Goal: Information Seeking & Learning: Learn about a topic

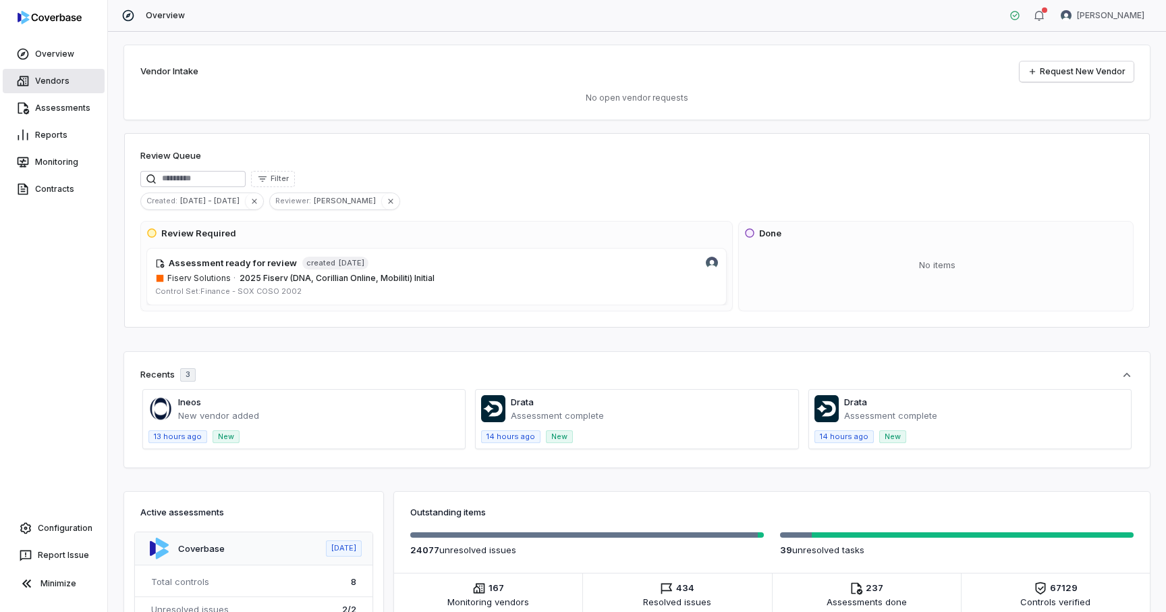
click at [65, 84] on link "Vendors" at bounding box center [54, 81] width 102 height 24
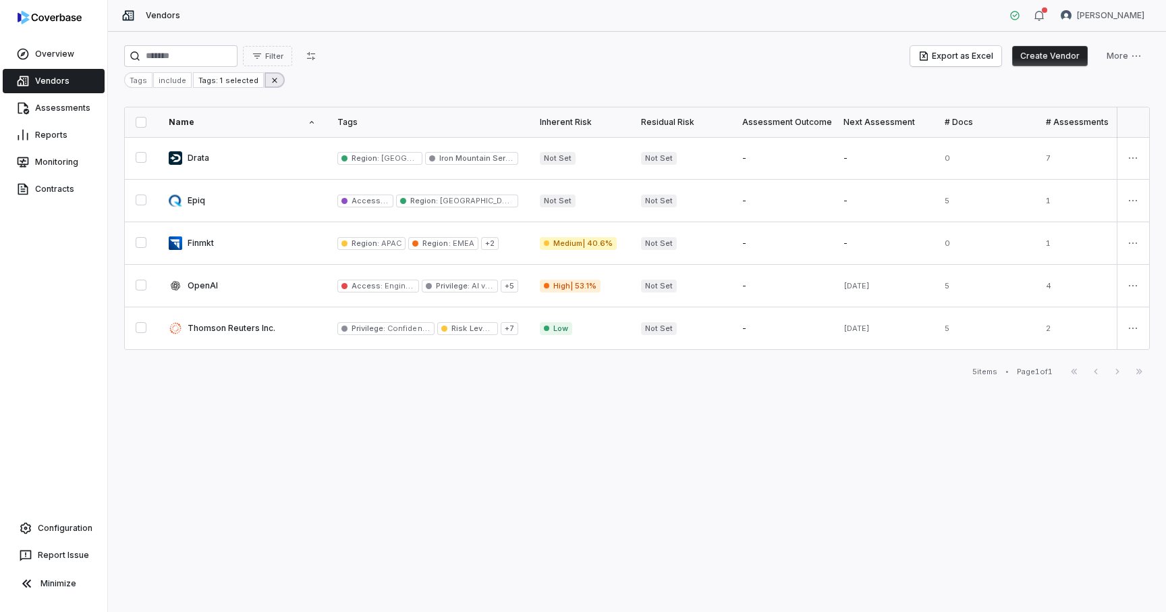
click at [270, 82] on icon at bounding box center [274, 80] width 9 height 9
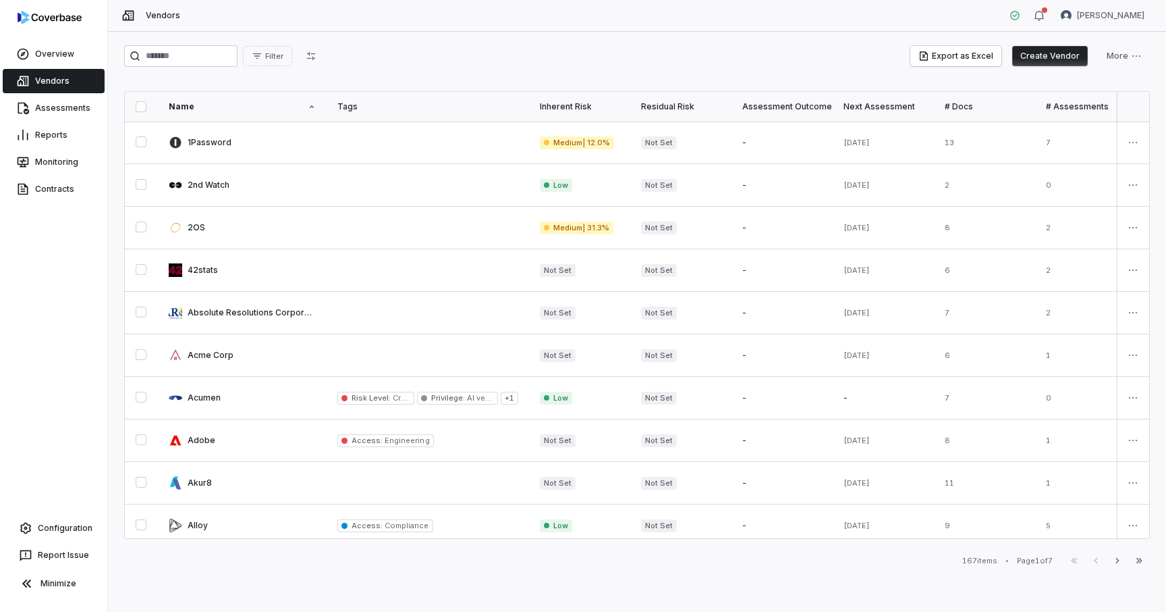
click at [543, 79] on div "Filter Export as Excel Create Vendor More Name Tags Inherent Risk Residual Risk…" at bounding box center [637, 322] width 1058 height 580
click at [1046, 59] on button "Create Vendor" at bounding box center [1050, 56] width 76 height 20
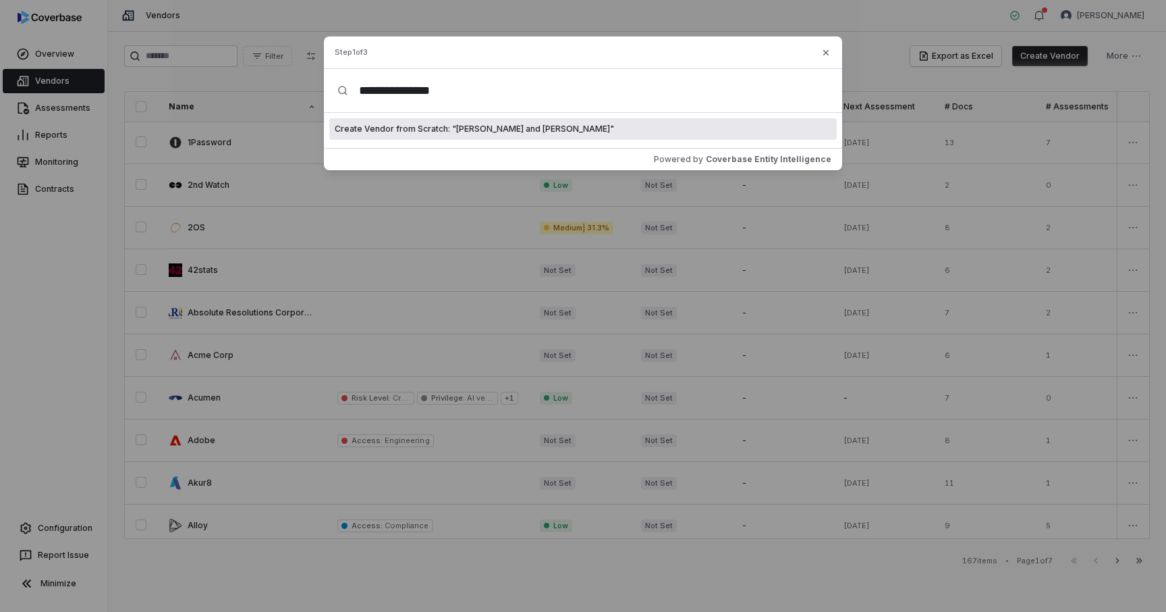
type input "**********"
click at [489, 130] on span "Create Vendor from Scratch: " Ernst and Young "" at bounding box center [474, 129] width 279 height 11
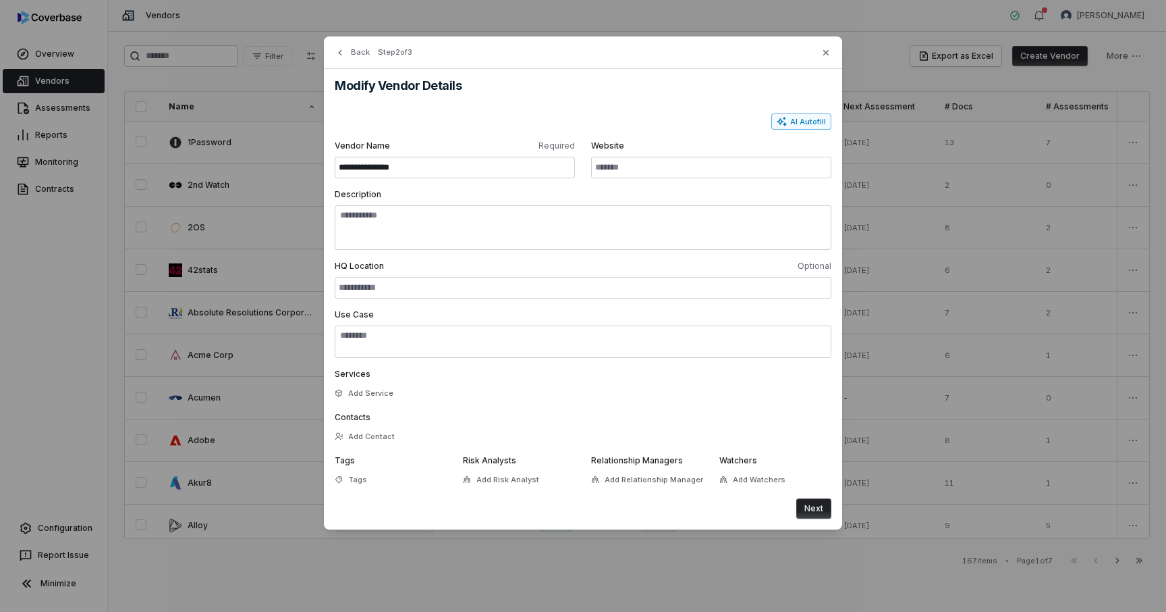
click at [797, 124] on button "AI Autofill" at bounding box center [801, 121] width 60 height 16
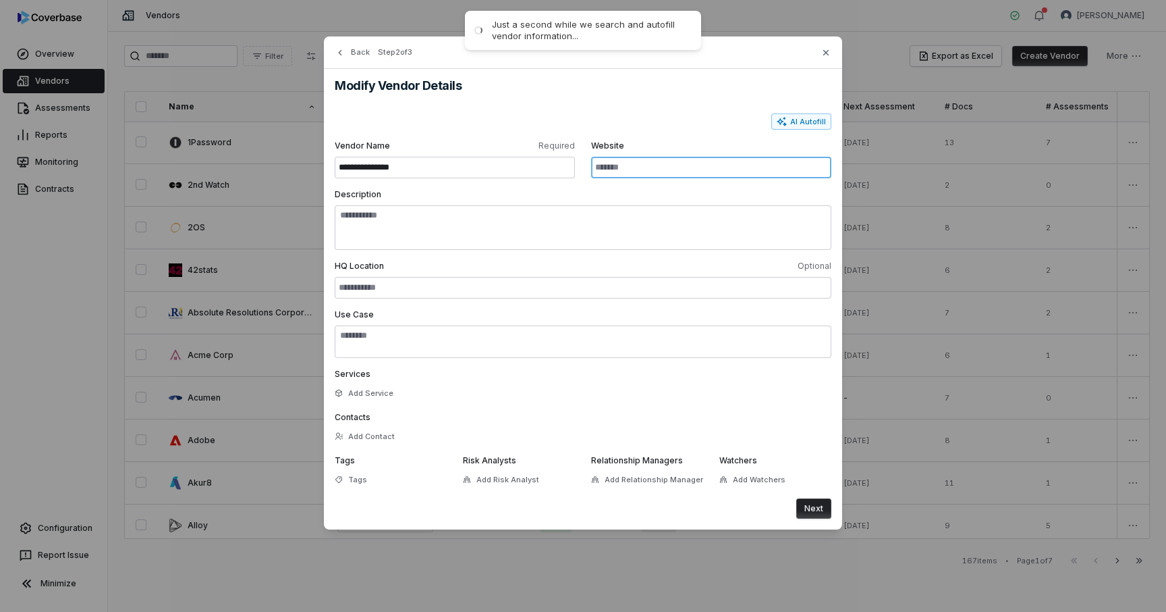
click at [635, 167] on input "Website" at bounding box center [711, 168] width 240 height 22
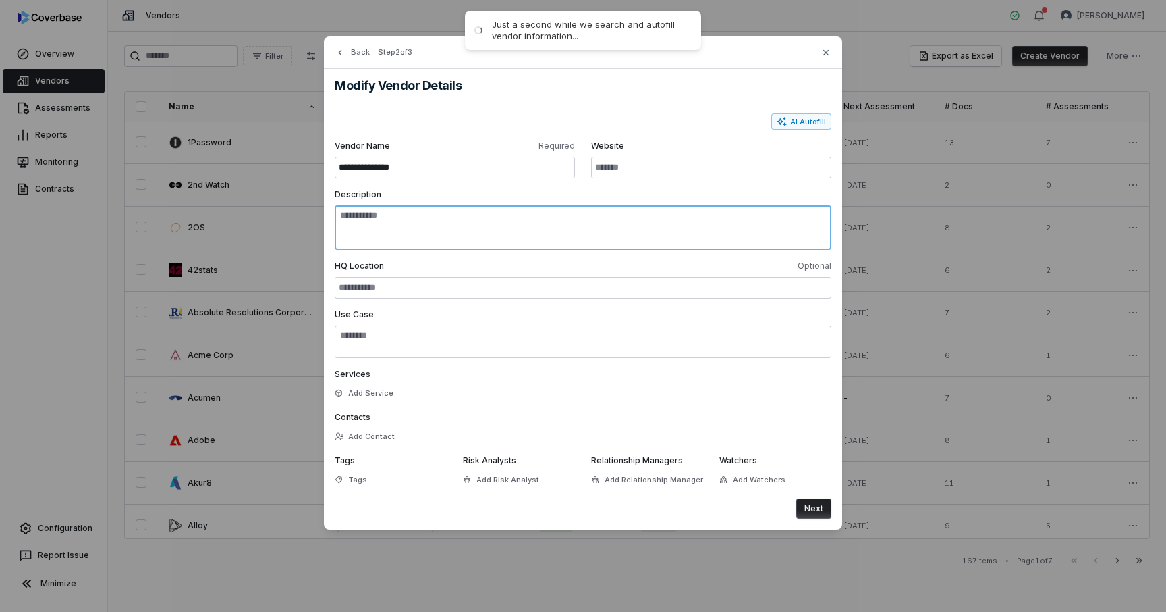
click at [535, 228] on textarea "Description" at bounding box center [583, 227] width 497 height 45
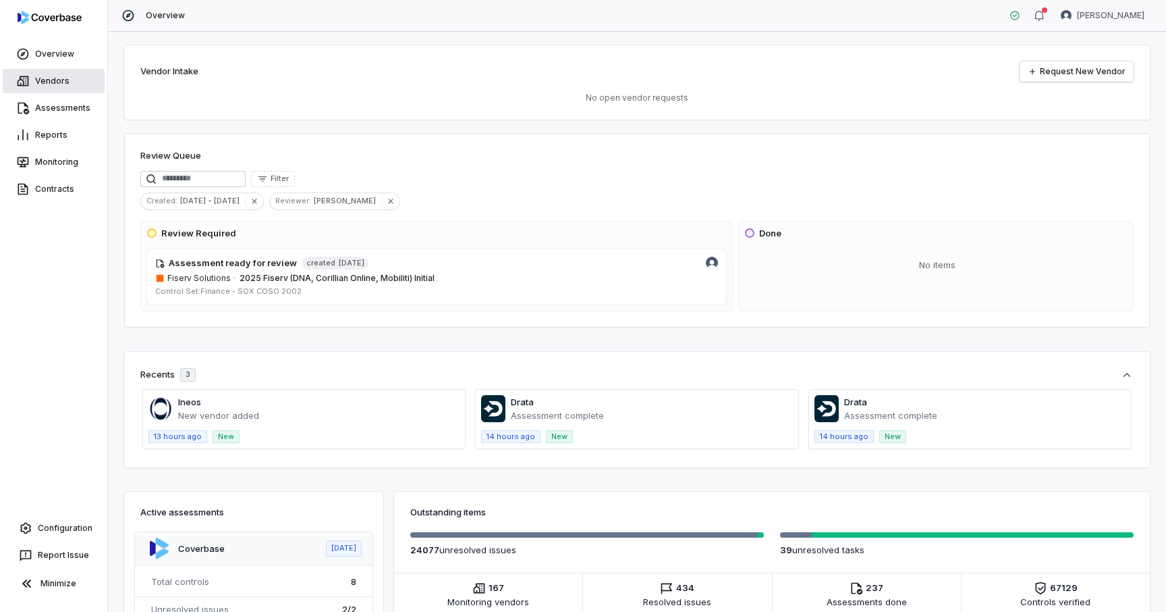
click at [40, 82] on link "Vendors" at bounding box center [54, 81] width 102 height 24
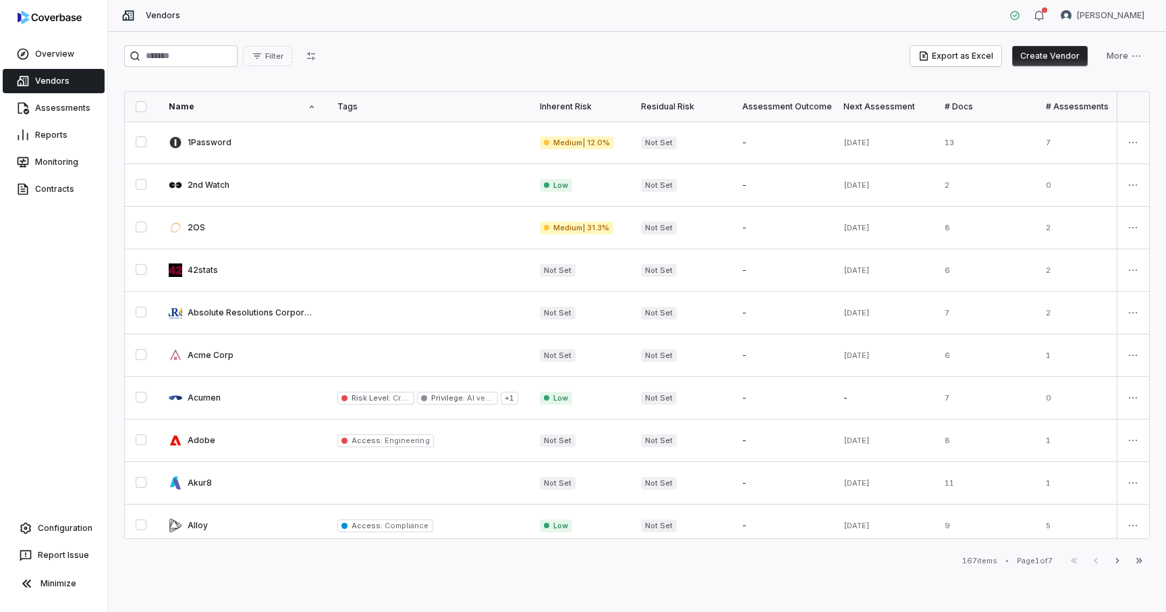
click at [1047, 54] on button "Create Vendor" at bounding box center [1050, 56] width 76 height 20
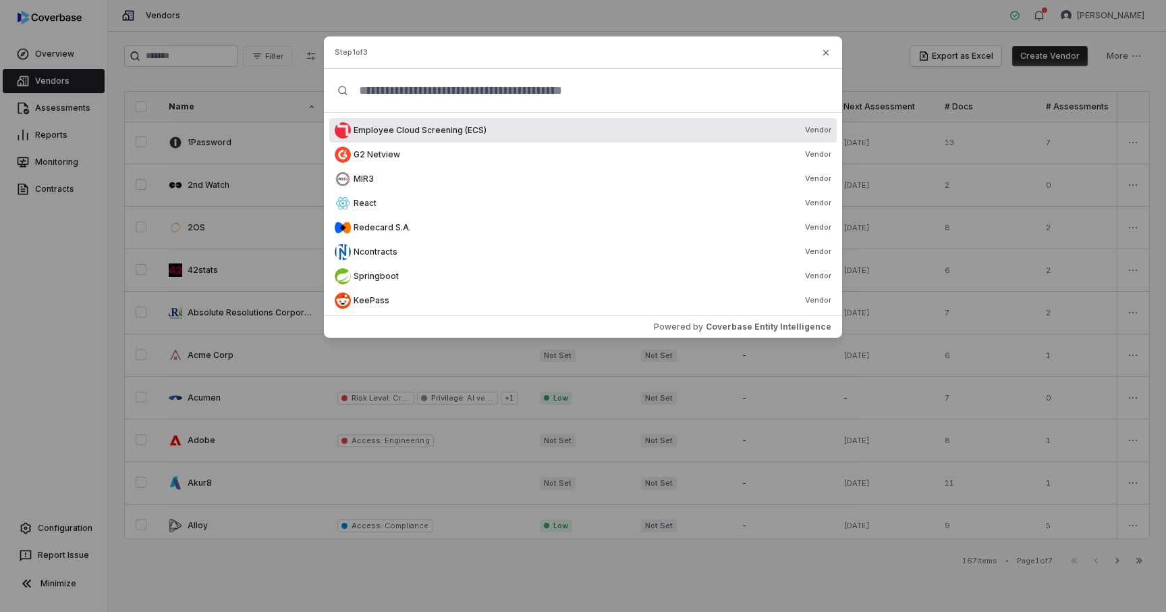
click at [264, 124] on div "Create Vendor Step 1 of 3 Employee Cloud Screening (ECS) Vendor G2 Netview Vend…" at bounding box center [583, 187] width 1166 height 375
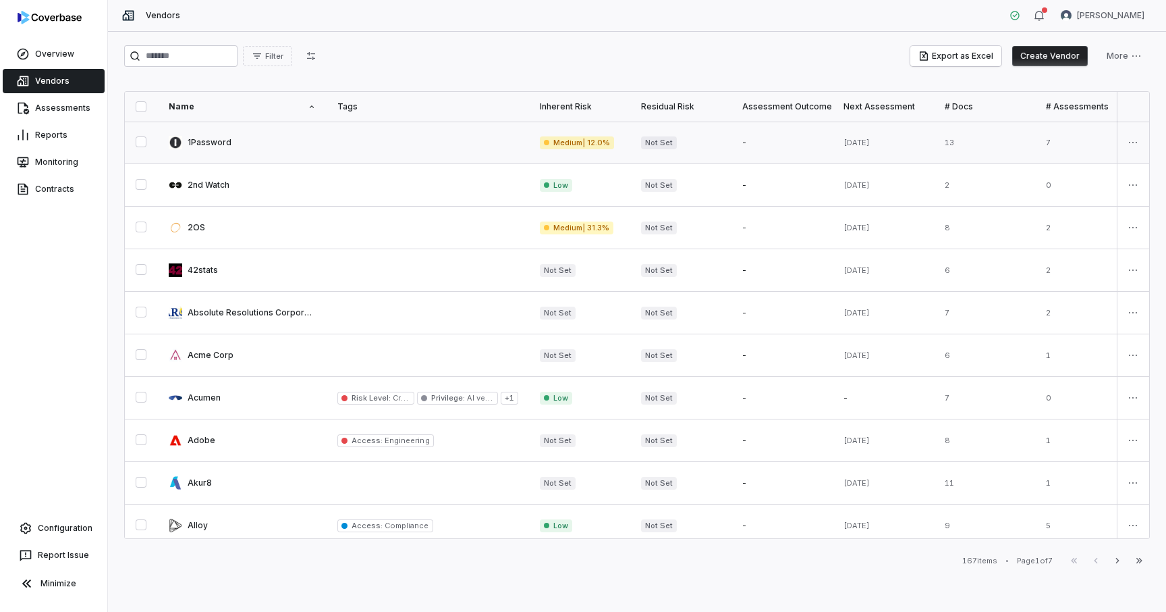
click at [290, 146] on link at bounding box center [242, 142] width 169 height 42
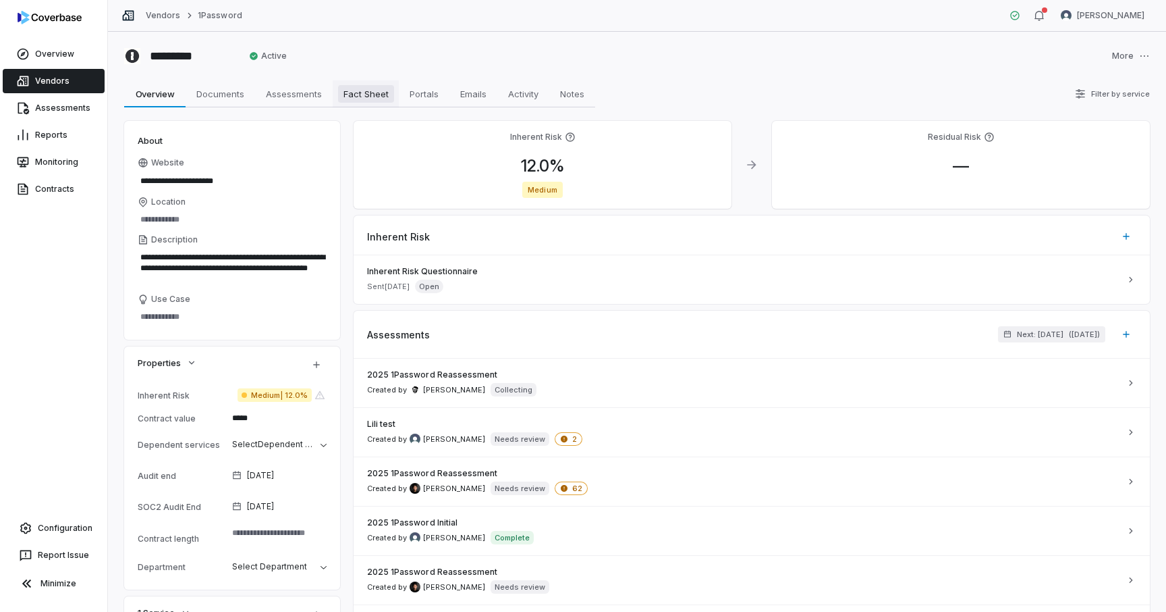
click at [374, 91] on span "Fact Sheet" at bounding box center [366, 94] width 56 height 18
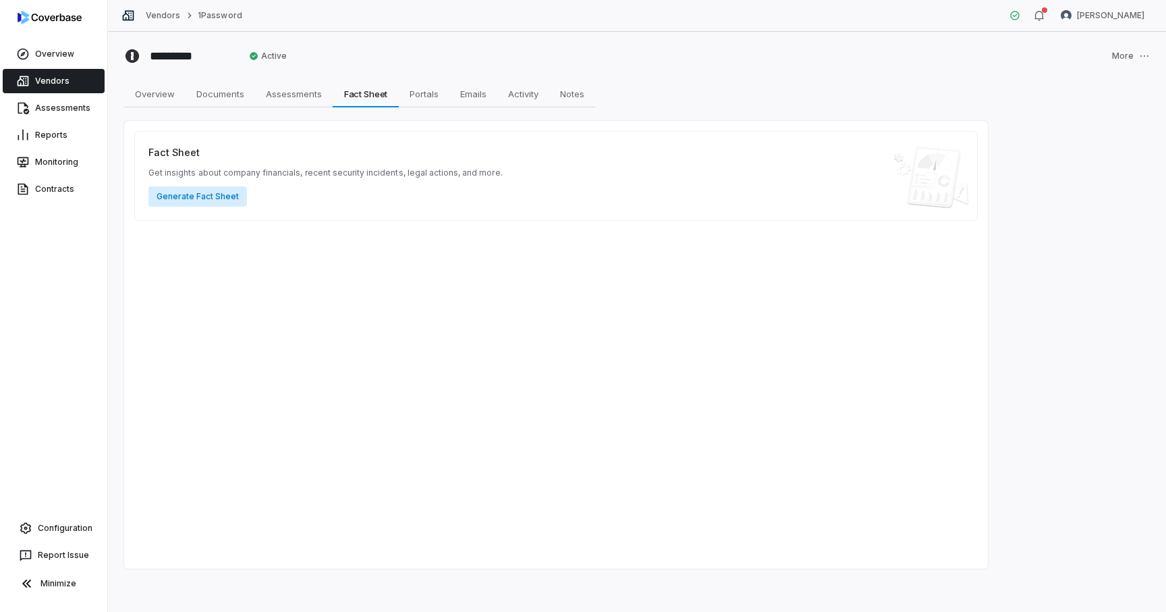
click at [197, 194] on button "Generate Fact Sheet" at bounding box center [197, 196] width 99 height 20
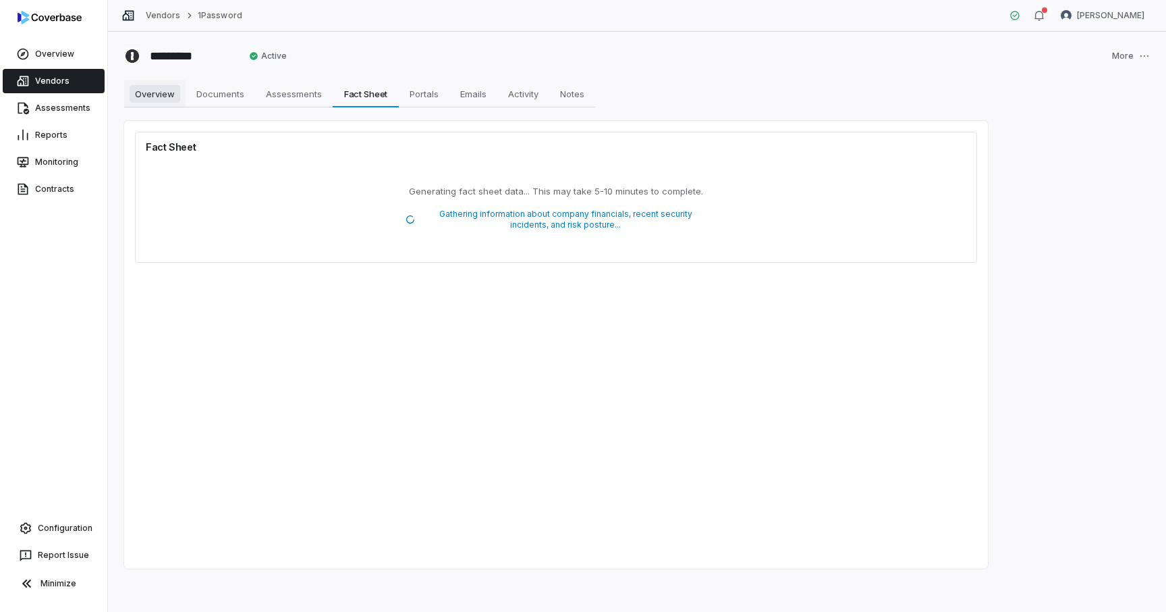
click at [163, 100] on span "Overview" at bounding box center [155, 94] width 51 height 18
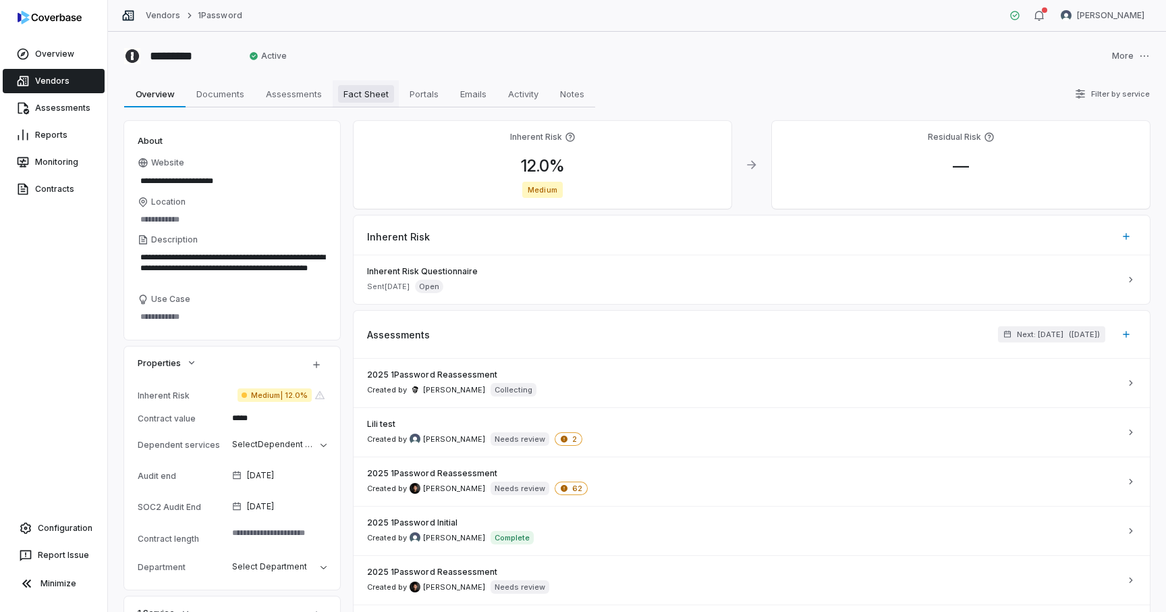
click at [366, 93] on span "Fact Sheet" at bounding box center [366, 94] width 56 height 18
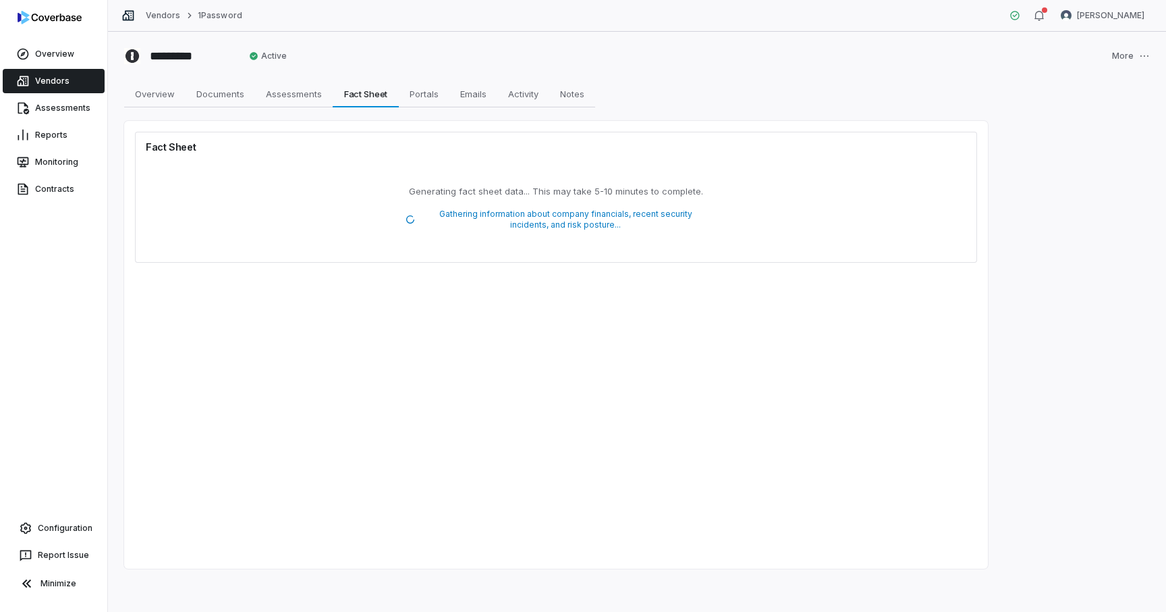
click at [157, 108] on div "********* Active More Overview Overview Documents Documents Assessments Assessm…" at bounding box center [637, 322] width 1058 height 580
click at [155, 94] on span "Overview" at bounding box center [155, 94] width 51 height 18
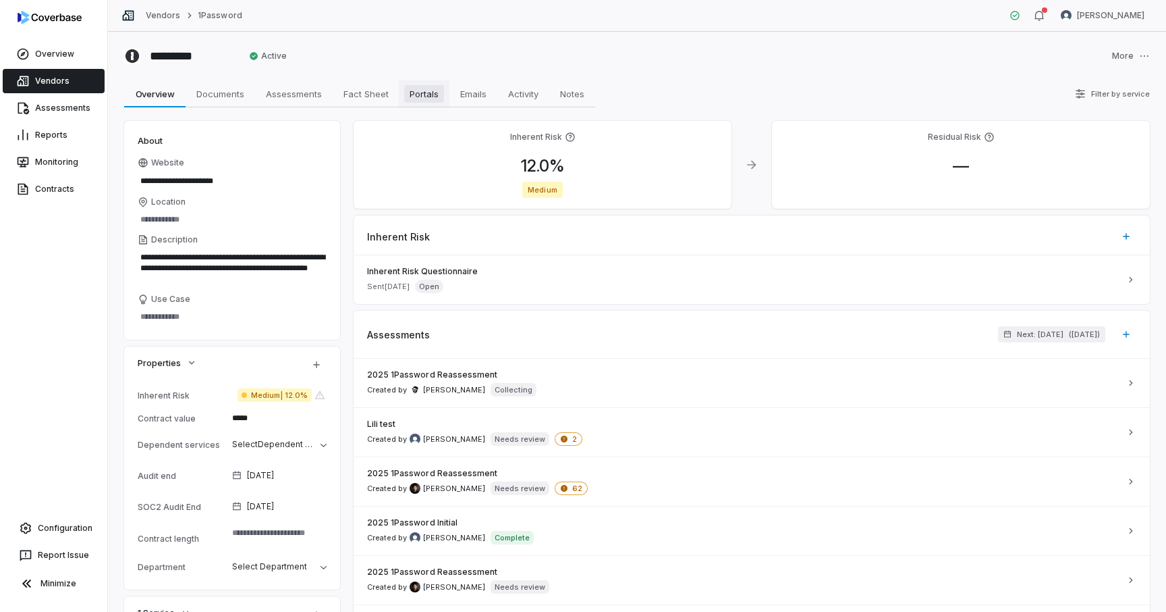
click at [444, 90] on link "Portals Portals" at bounding box center [424, 93] width 51 height 27
type textarea "*"
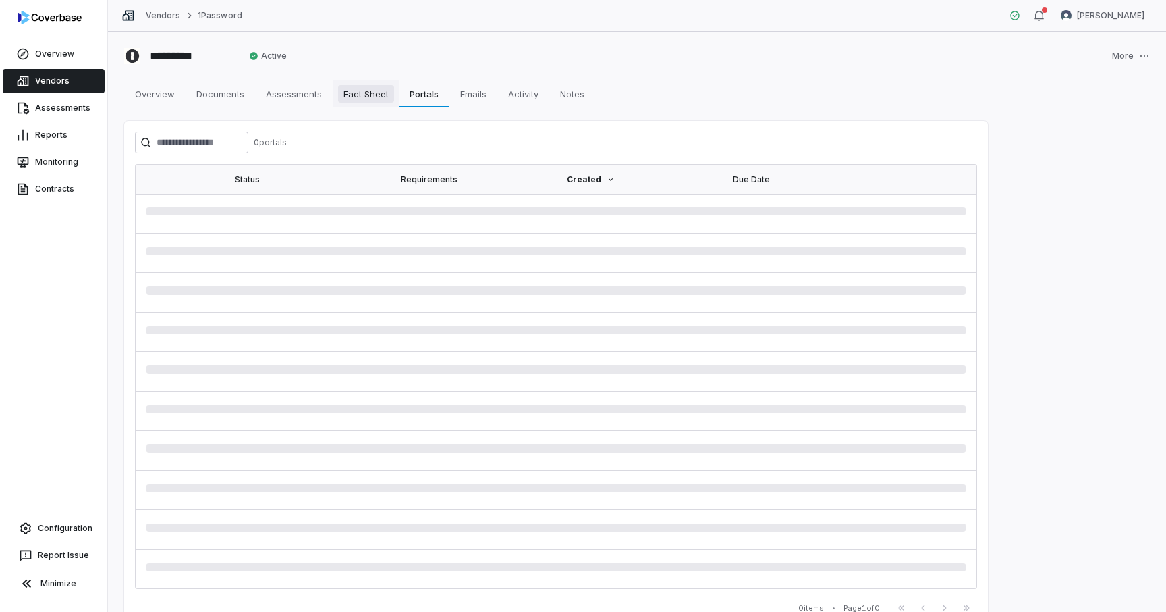
click at [371, 102] on span "Fact Sheet" at bounding box center [366, 94] width 56 height 18
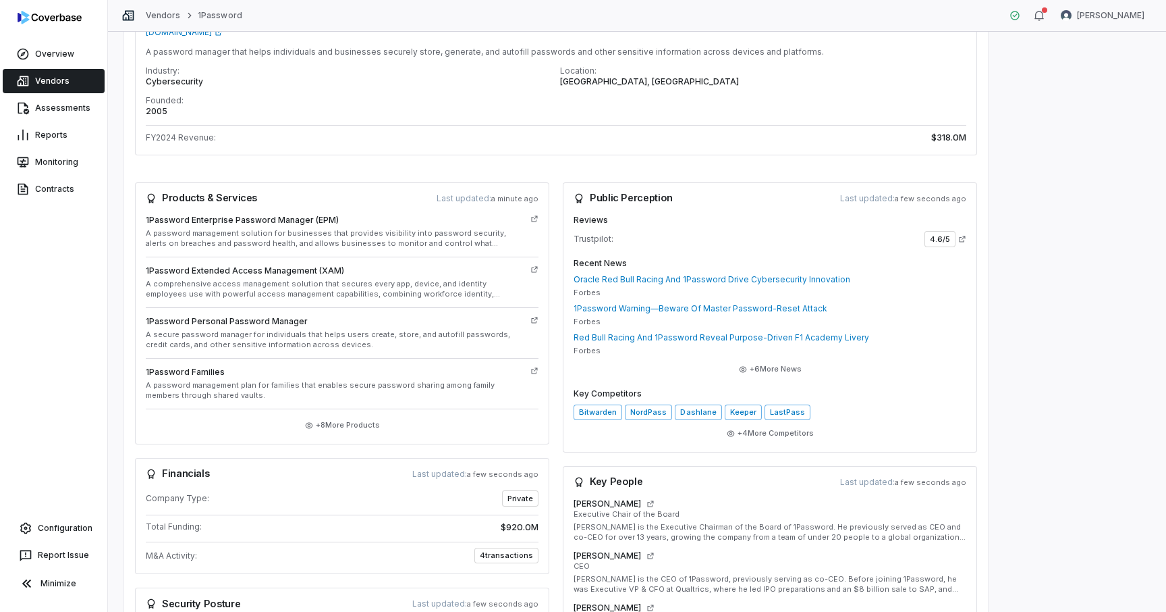
scroll to position [215, 0]
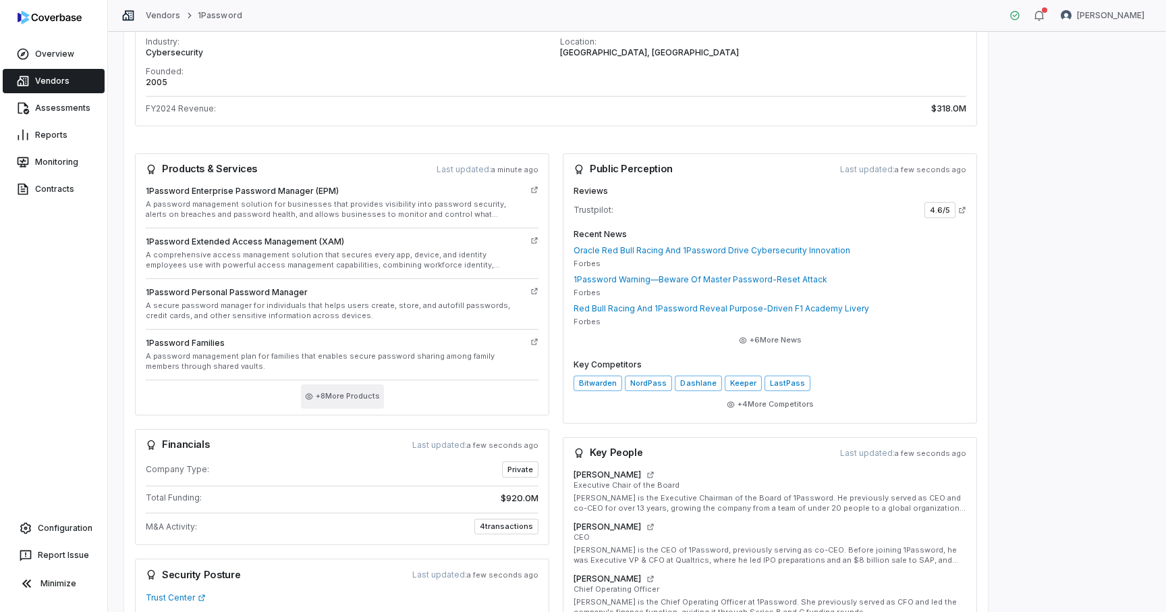
click at [328, 395] on button "+ 8 More Products" at bounding box center [342, 396] width 83 height 24
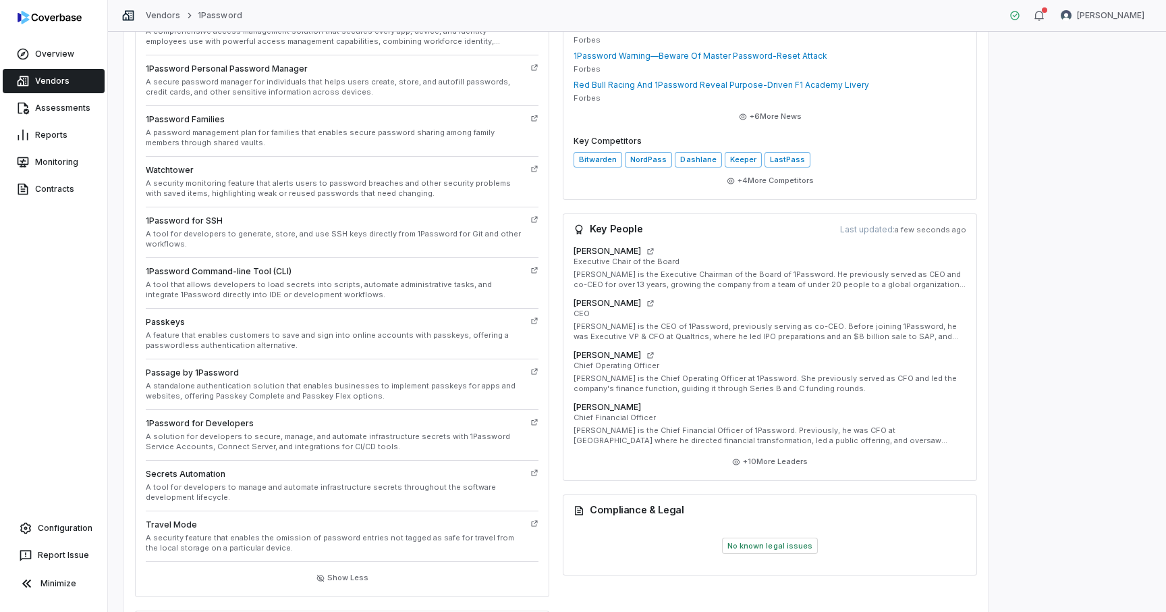
scroll to position [439, 0]
click at [344, 571] on button "Show Less" at bounding box center [343, 576] width 60 height 24
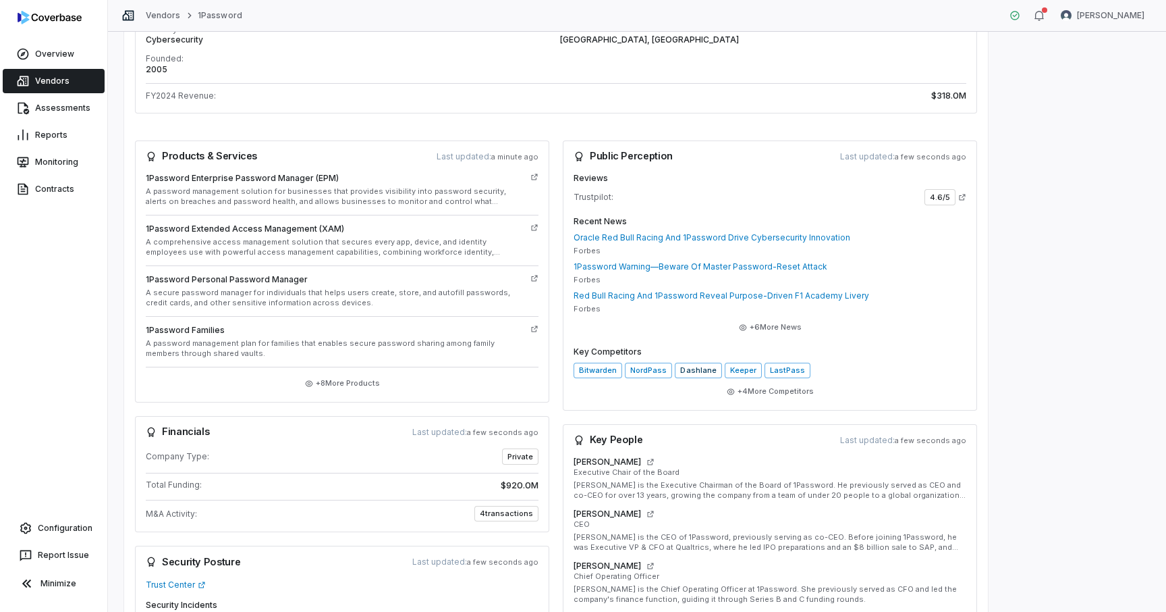
scroll to position [217, 0]
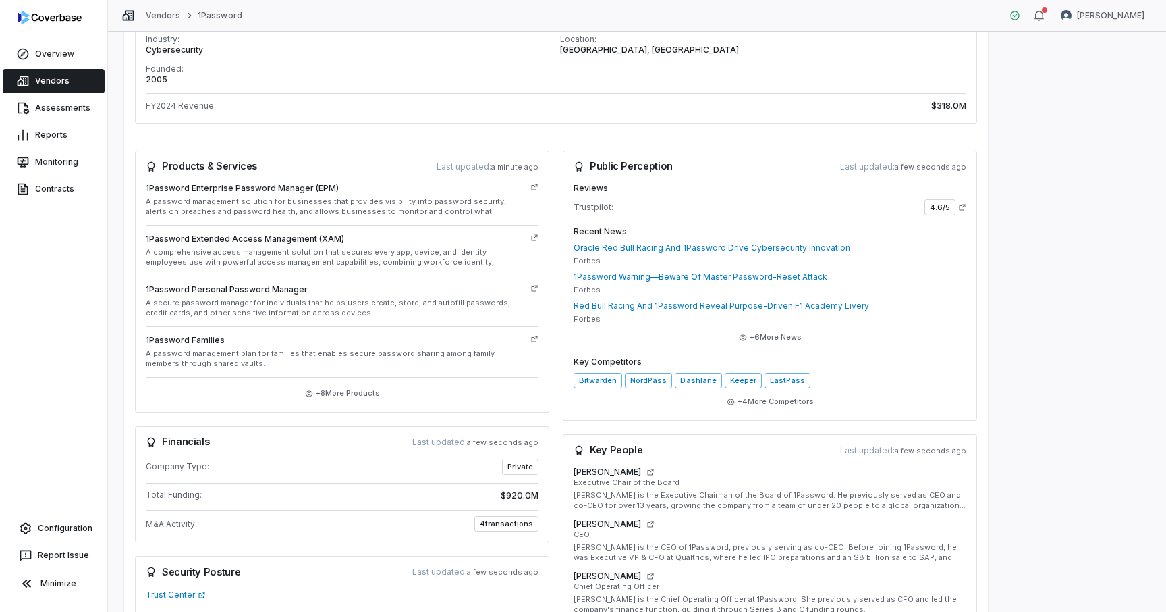
drag, startPoint x: 576, startPoint y: 208, endPoint x: 707, endPoint y: 208, distance: 130.9
click at [707, 208] on div "Trustpilot: 4.6 /5" at bounding box center [770, 207] width 393 height 16
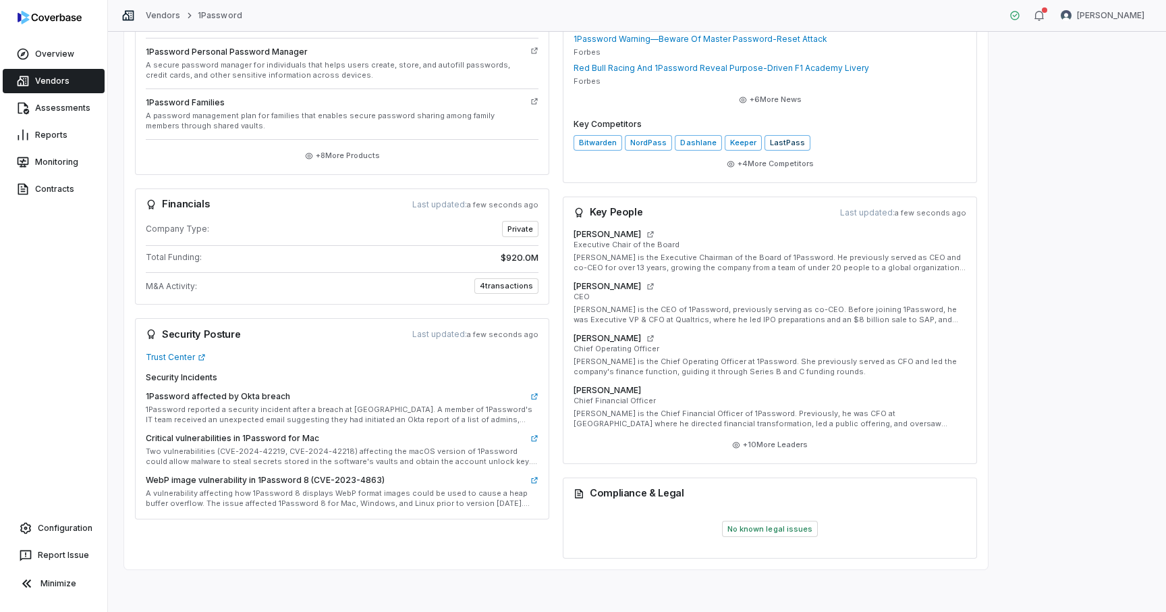
scroll to position [454, 0]
click at [514, 284] on span "4 transactions" at bounding box center [507, 287] width 64 height 16
drag, startPoint x: 485, startPoint y: 290, endPoint x: 520, endPoint y: 282, distance: 35.4
click at [520, 282] on span "4 transactions" at bounding box center [507, 287] width 64 height 16
click at [498, 283] on span "4 transactions" at bounding box center [507, 287] width 64 height 16
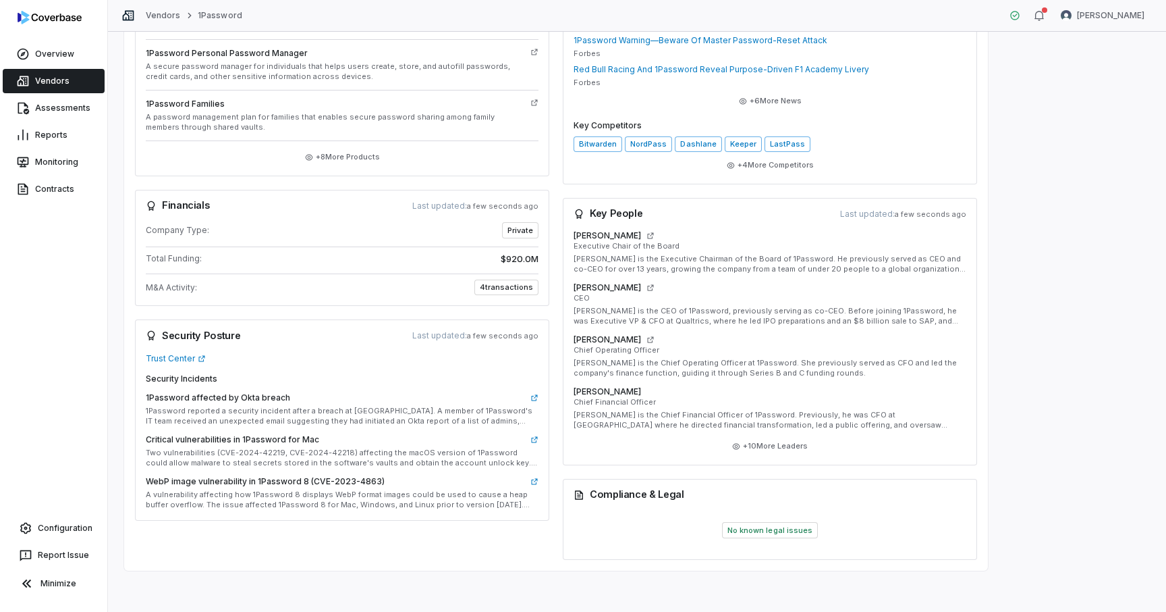
drag, startPoint x: 725, startPoint y: 519, endPoint x: 884, endPoint y: 520, distance: 158.6
click at [884, 520] on div "No known legal issues" at bounding box center [770, 530] width 393 height 38
drag, startPoint x: 607, startPoint y: 496, endPoint x: 725, endPoint y: 507, distance: 118.6
click at [725, 507] on div "Compliance & Legal" at bounding box center [770, 495] width 414 height 32
click at [760, 528] on span "No known legal issues" at bounding box center [770, 530] width 96 height 16
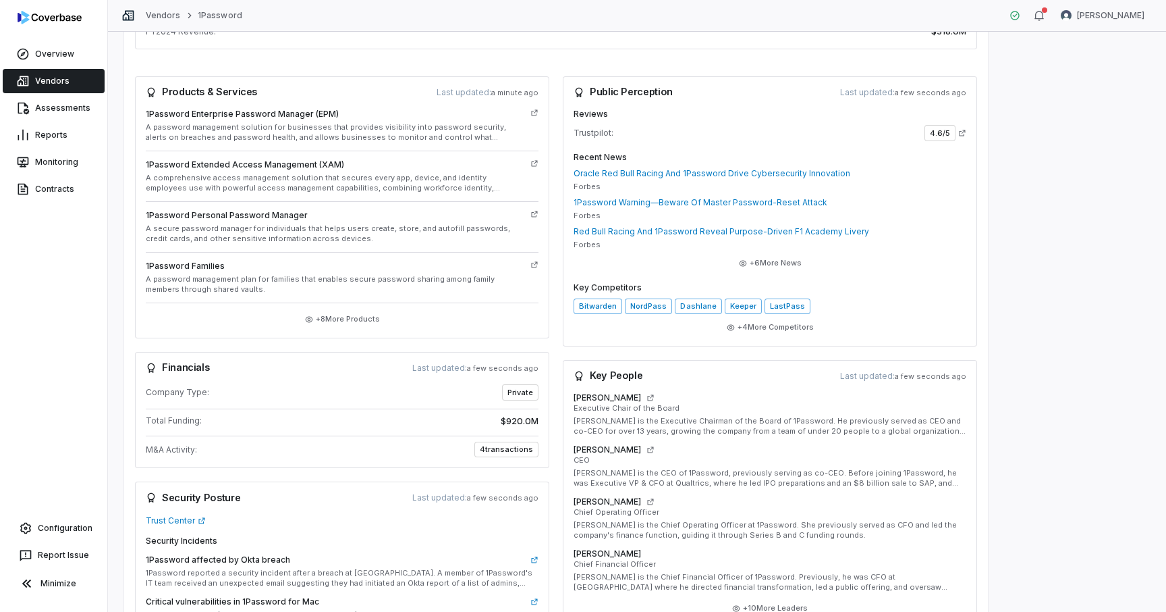
scroll to position [308, 0]
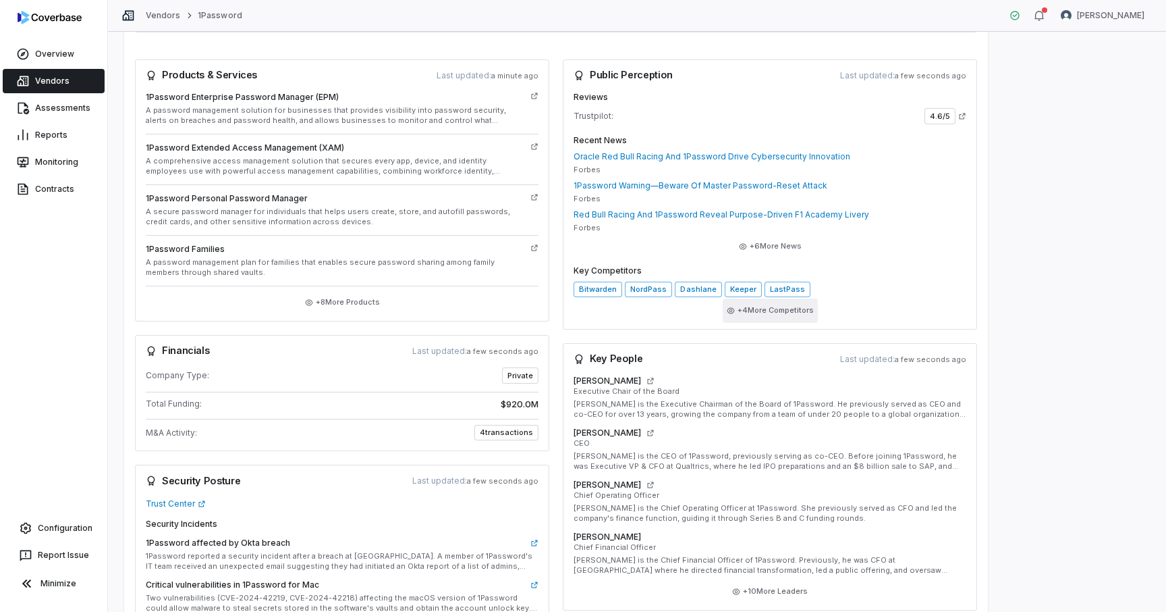
click at [782, 305] on button "+ 4 More Competitors" at bounding box center [770, 310] width 95 height 24
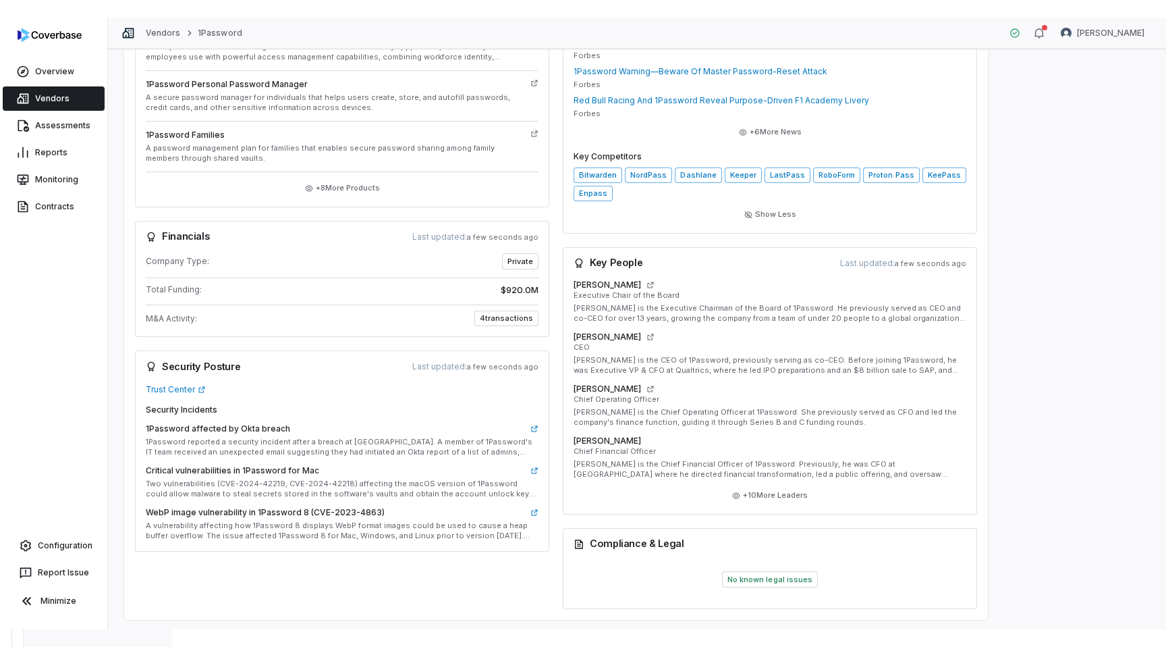
scroll to position [441, 0]
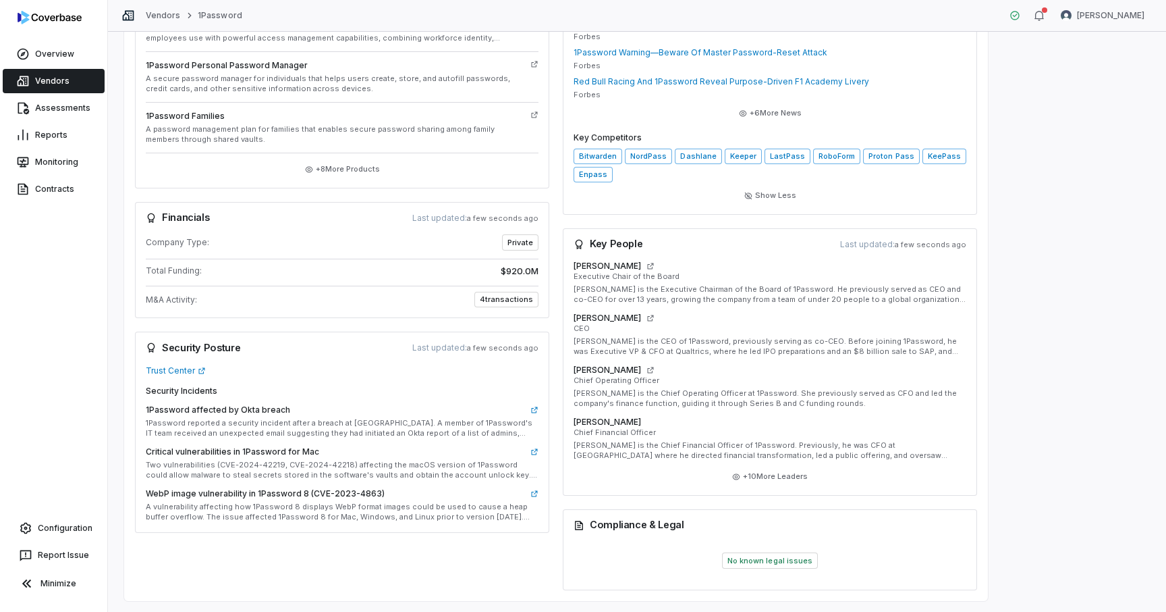
click at [522, 273] on span "$920.0M" at bounding box center [520, 271] width 38 height 13
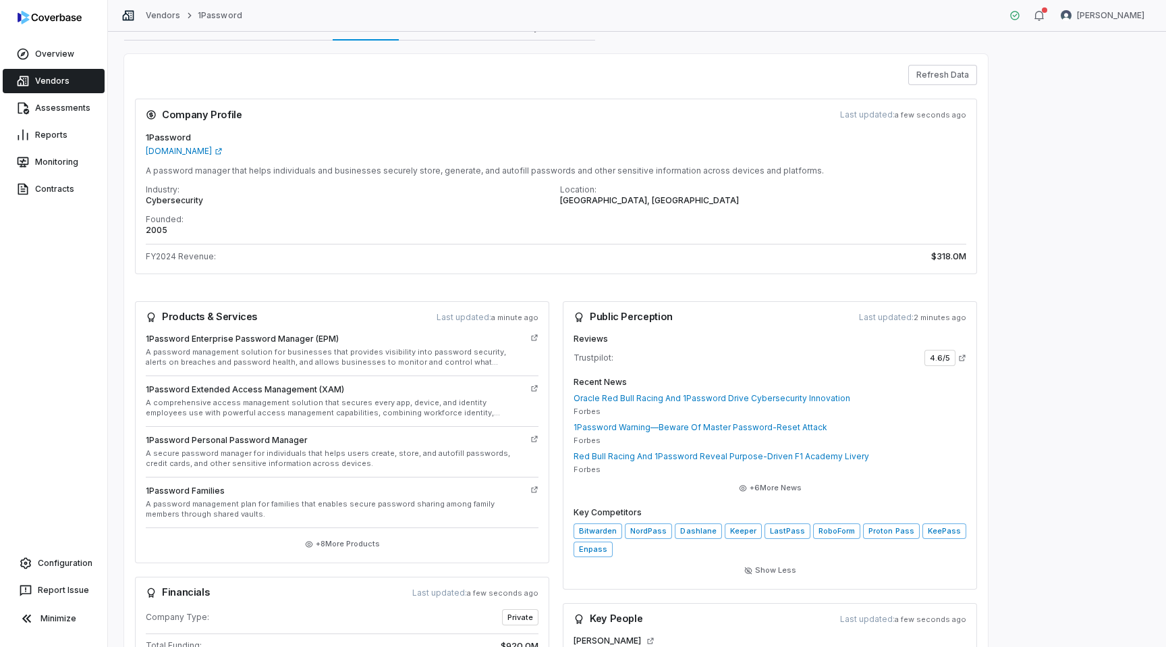
scroll to position [0, 0]
